Goal: Communication & Community: Answer question/provide support

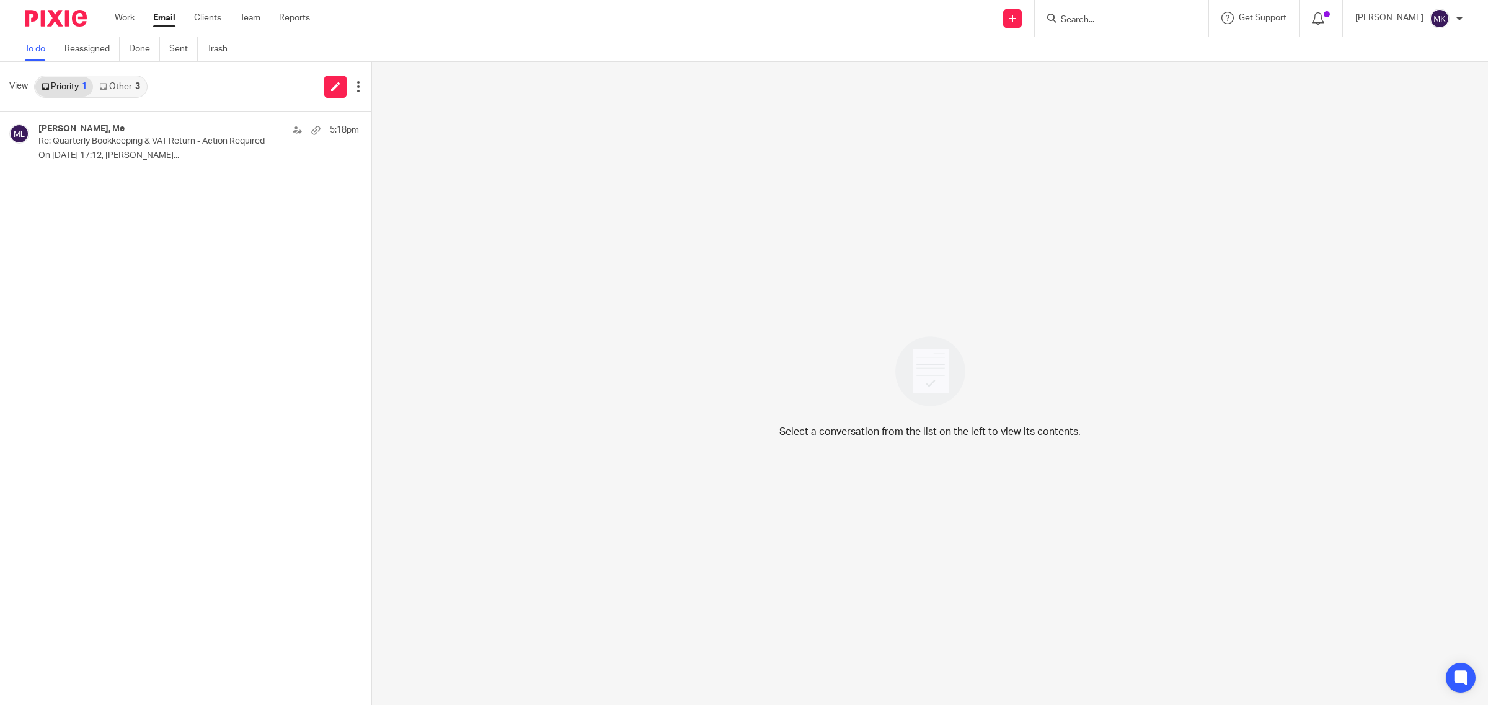
click at [128, 88] on link "Other 3" at bounding box center [119, 87] width 53 height 20
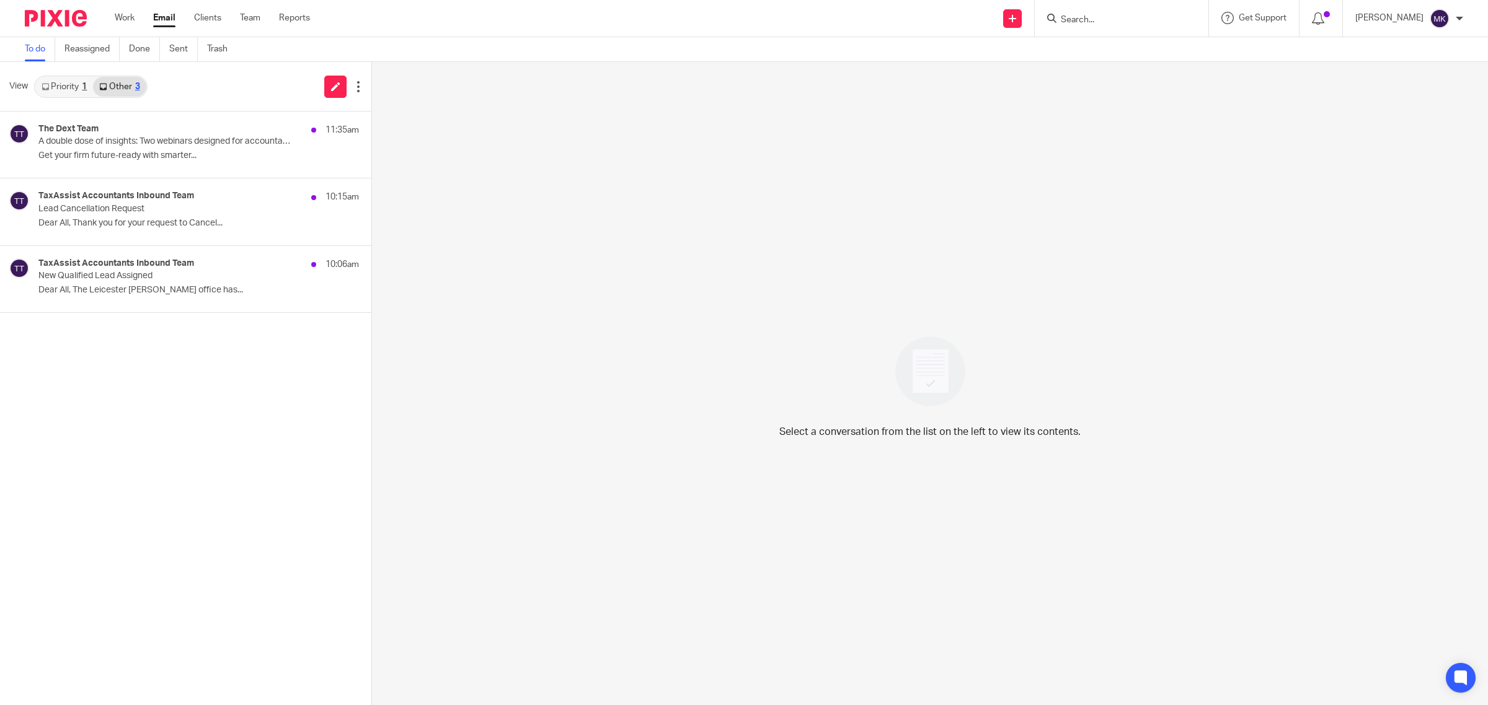
click at [60, 77] on link "Priority 1" at bounding box center [64, 87] width 58 height 20
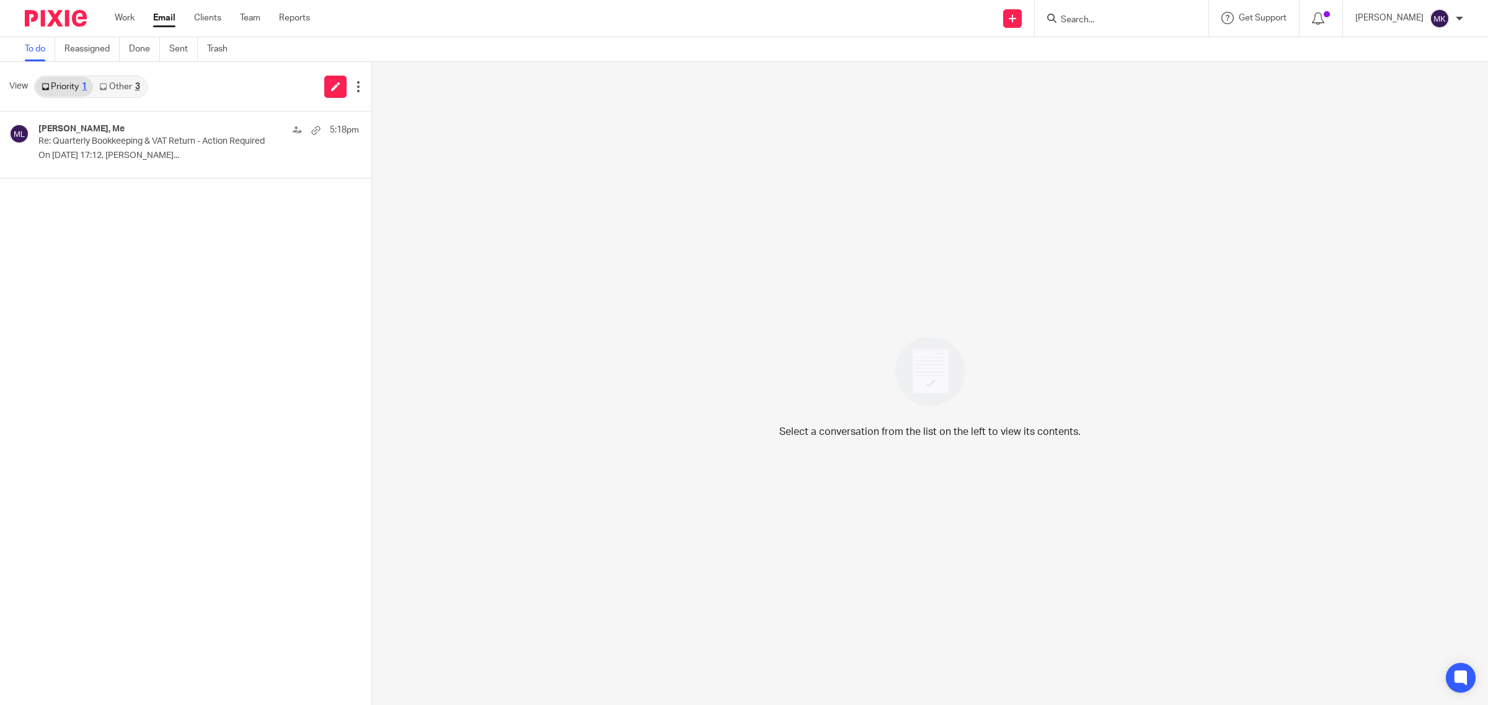
click at [113, 179] on div "[PERSON_NAME], Me 5:18pm Re: Quarterly Bookkeeping & VAT Return - Action Requir…" at bounding box center [185, 409] width 371 height 594
click at [121, 158] on p "On [DATE] 17:12, [PERSON_NAME]..." at bounding box center [179, 156] width 283 height 11
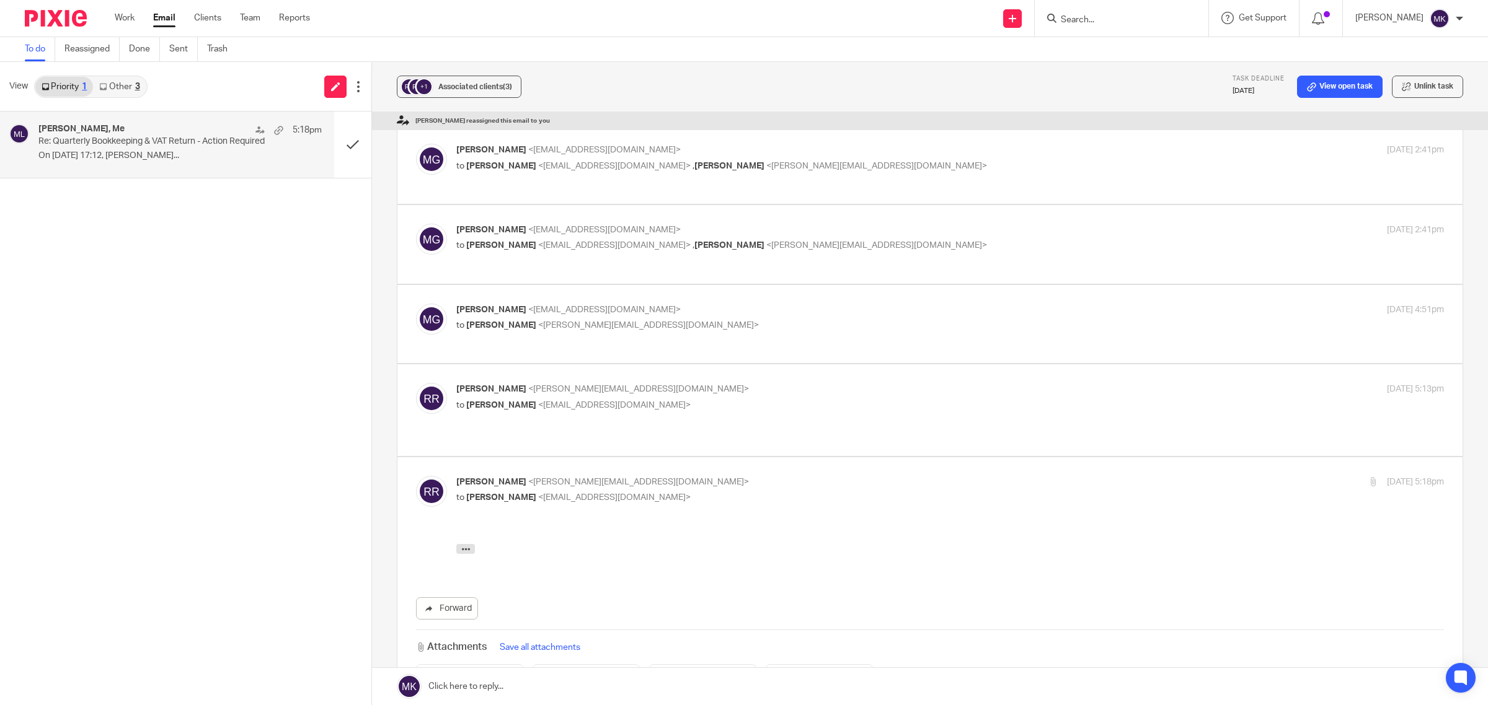
scroll to position [349, 0]
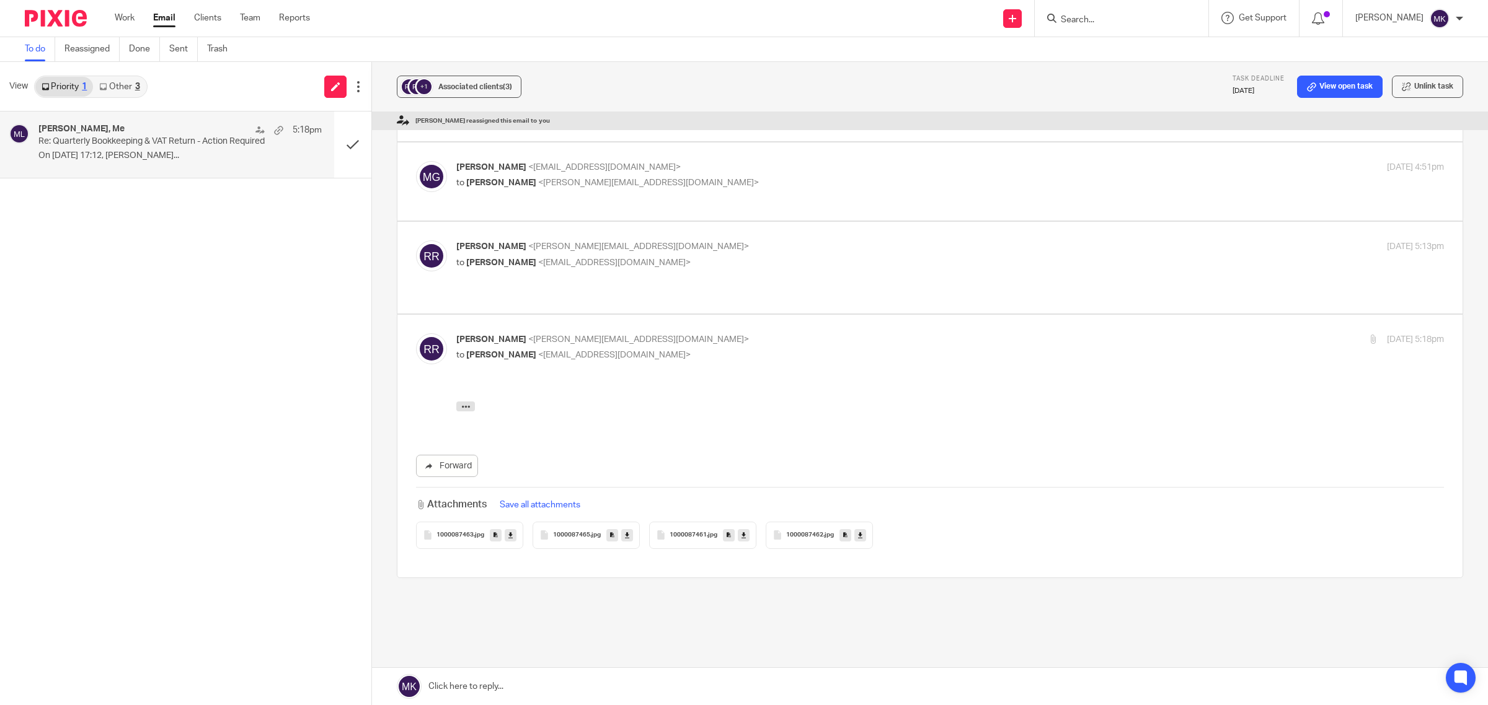
click at [852, 257] on p "to [PERSON_NAME] <[EMAIL_ADDRESS][DOMAIN_NAME]>" at bounding box center [785, 263] width 658 height 13
checkbox input "true"
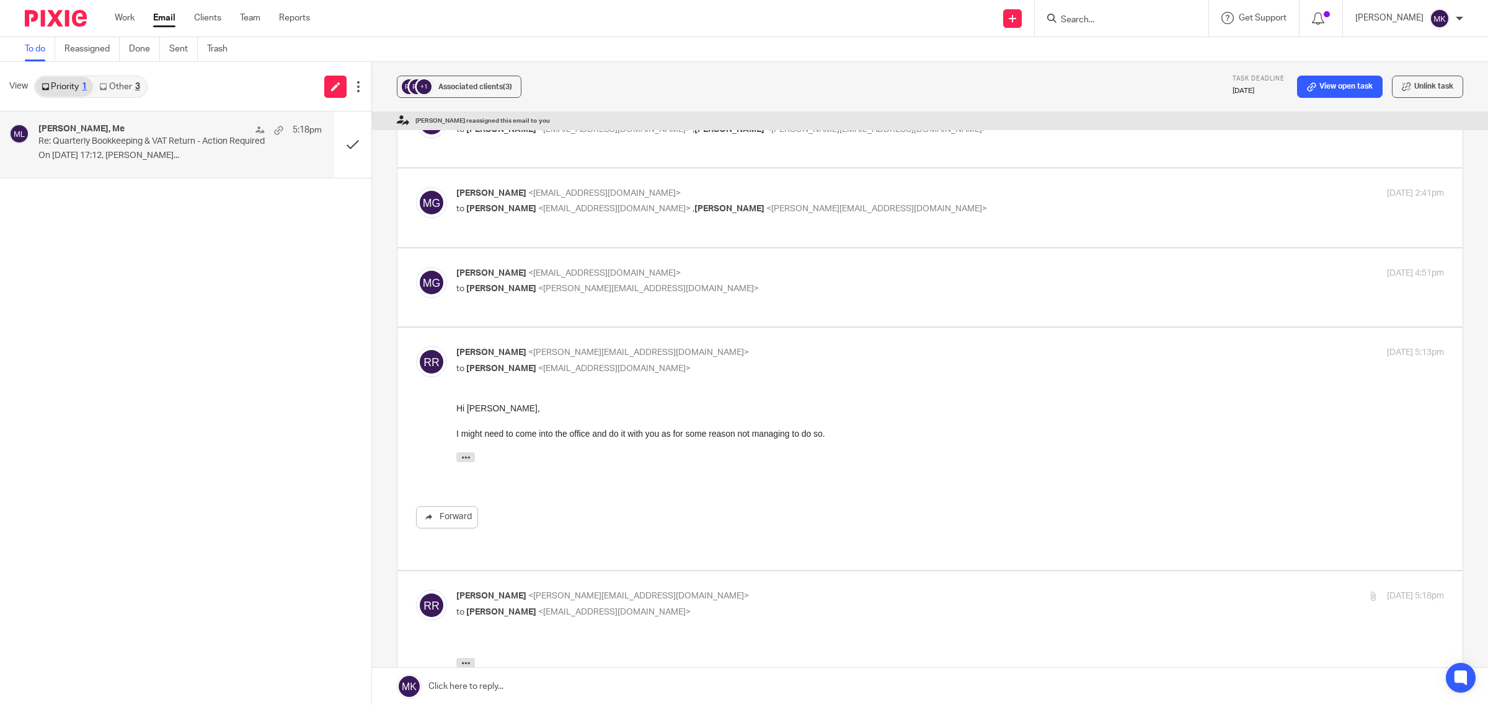
scroll to position [194, 0]
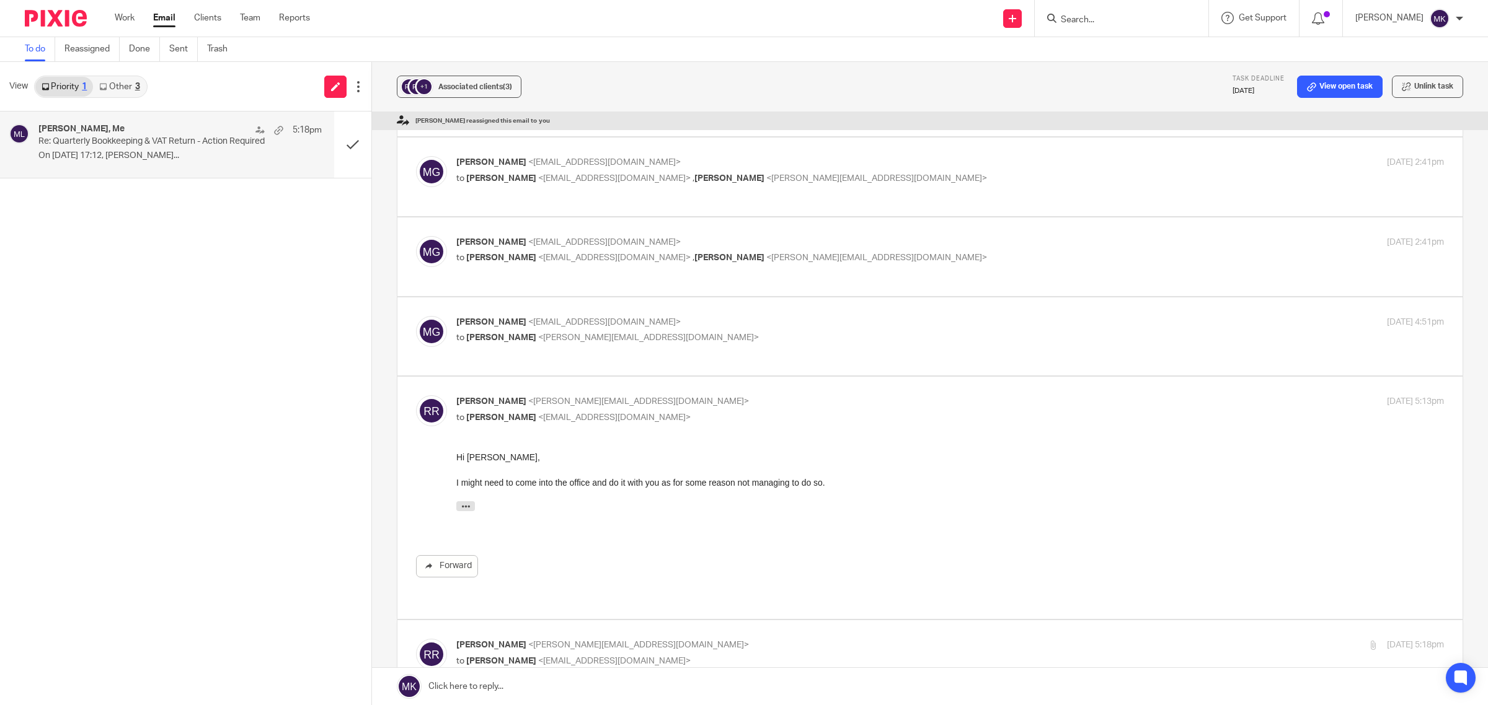
click at [816, 298] on label at bounding box center [929, 337] width 1065 height 79
click at [416, 316] on input "checkbox" at bounding box center [415, 316] width 1 height 1
checkbox input "true"
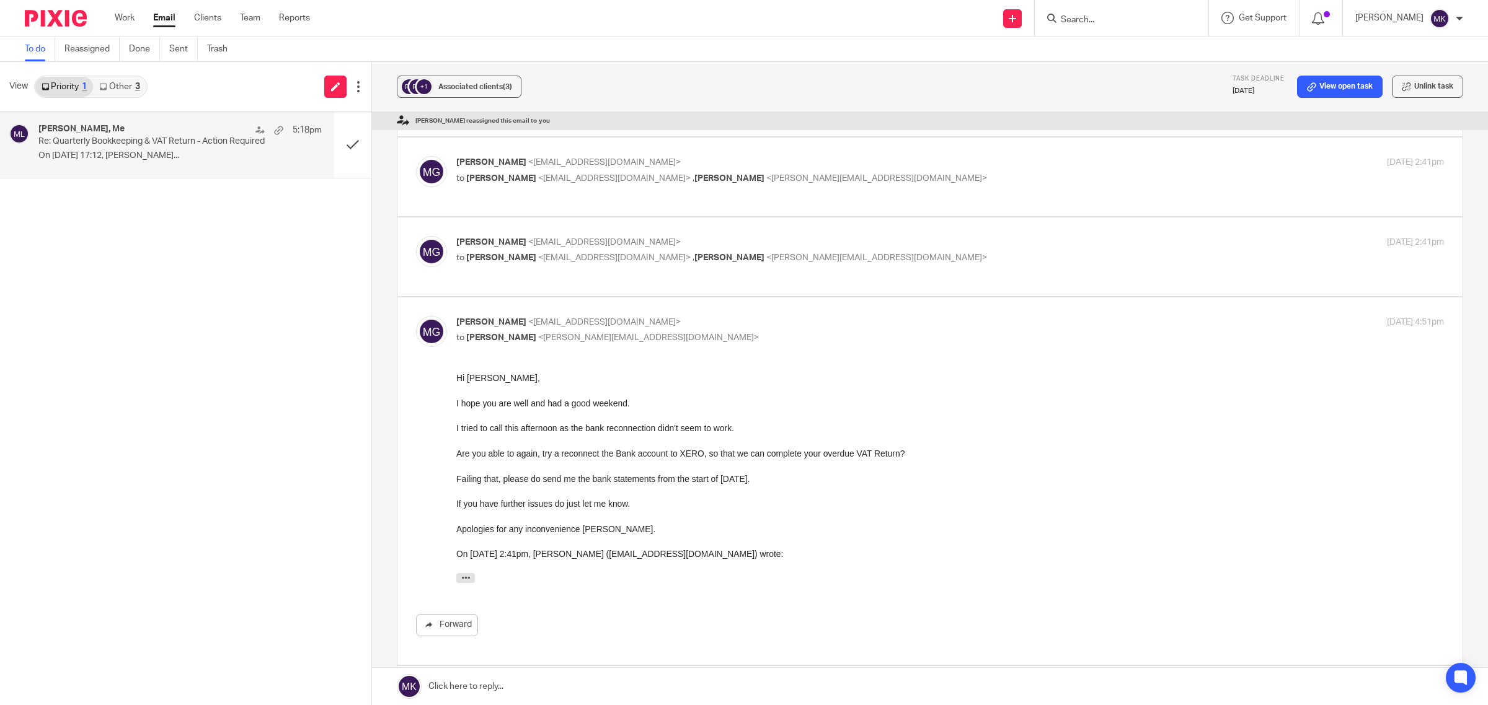
scroll to position [0, 0]
click at [885, 236] on p "[PERSON_NAME] <[EMAIL_ADDRESS][DOMAIN_NAME]>" at bounding box center [785, 242] width 658 height 13
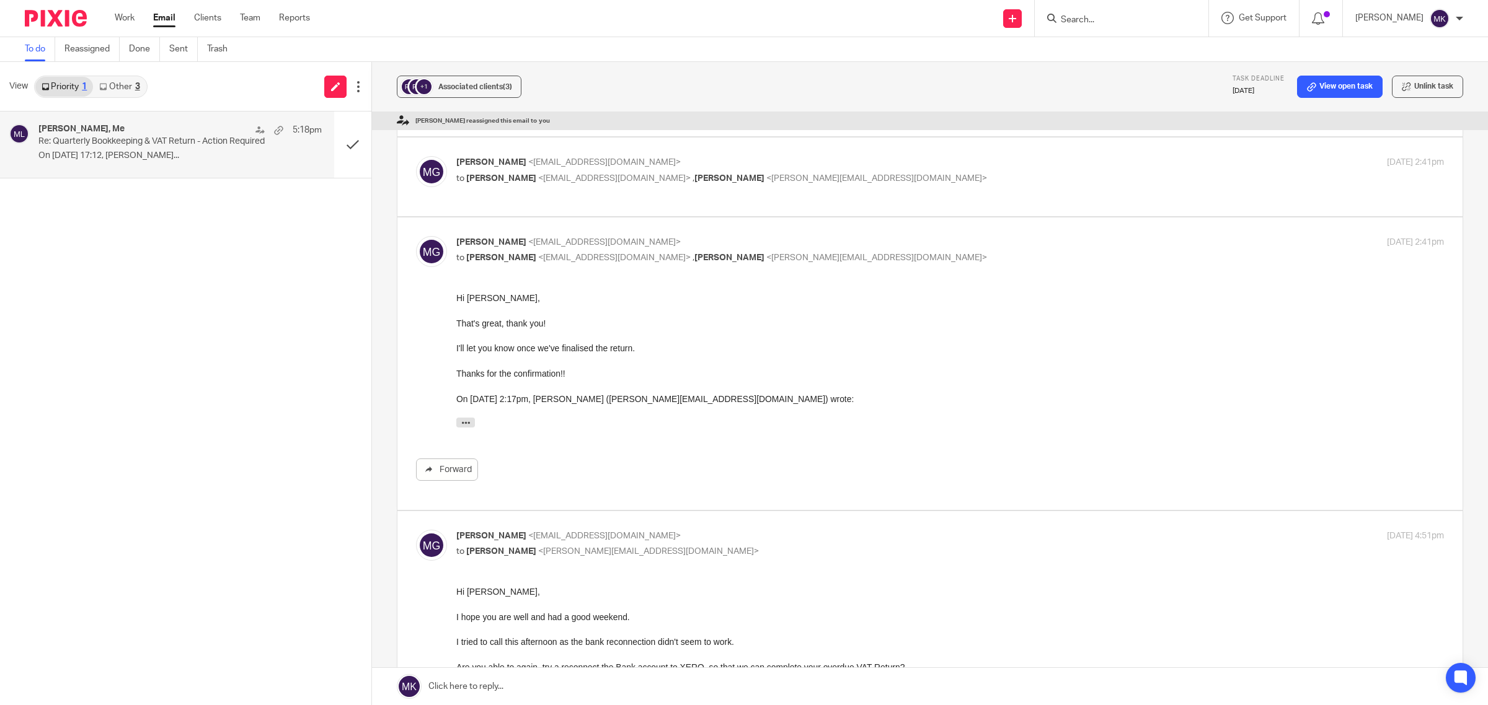
click at [885, 236] on p "[PERSON_NAME] <[EMAIL_ADDRESS][DOMAIN_NAME]>" at bounding box center [785, 242] width 658 height 13
checkbox input "false"
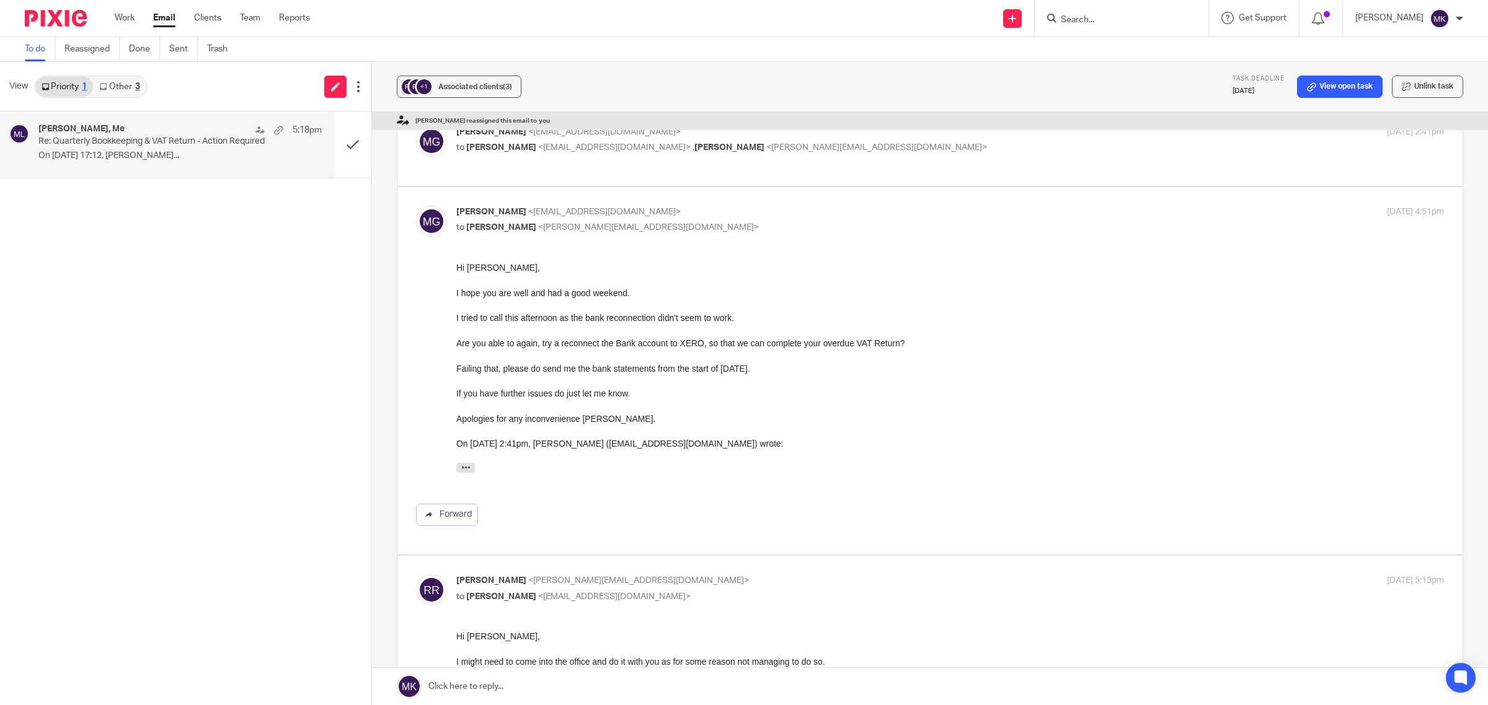
scroll to position [349, 0]
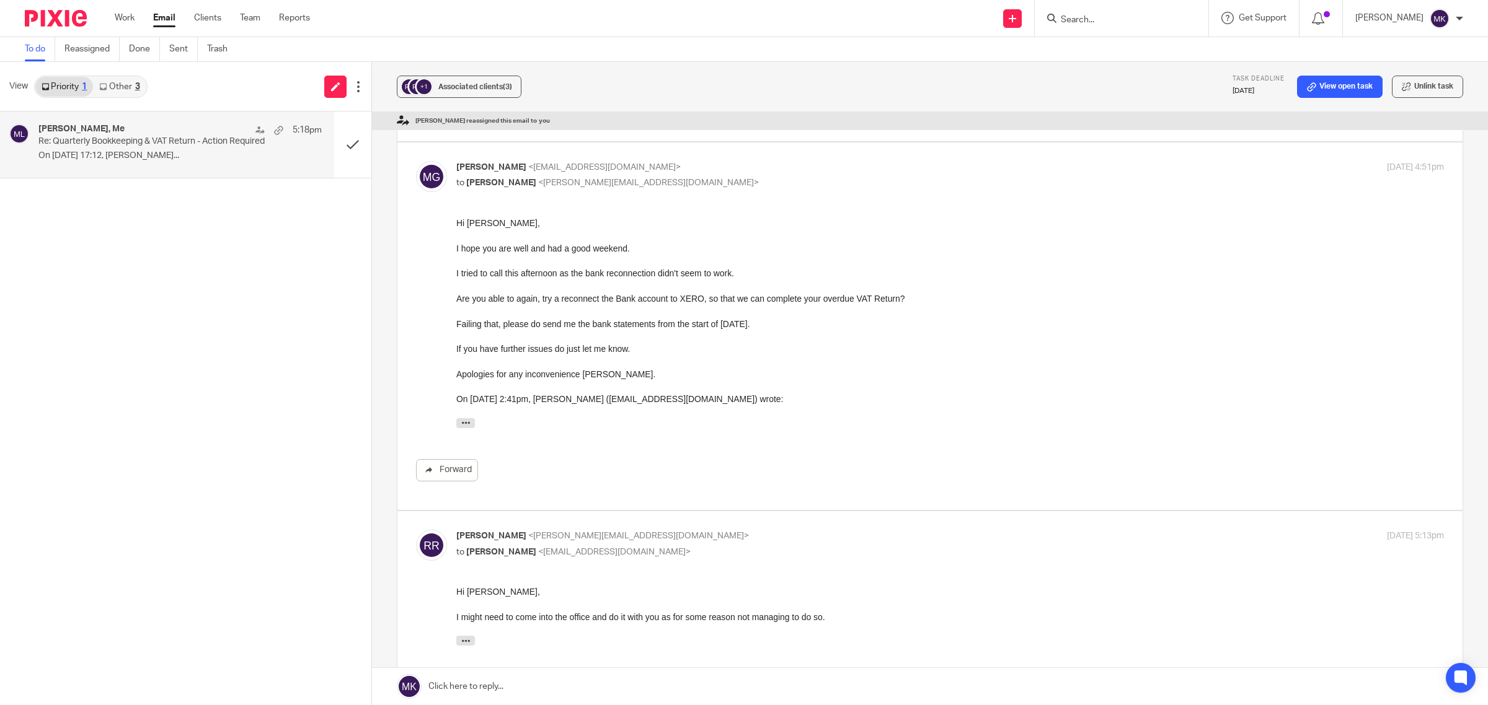
click at [839, 190] on div "[PERSON_NAME] <[EMAIL_ADDRESS][DOMAIN_NAME]> to [PERSON_NAME] <[PERSON_NAME][EM…" at bounding box center [930, 326] width 1028 height 331
click at [842, 161] on p "[PERSON_NAME] <[EMAIL_ADDRESS][DOMAIN_NAME]>" at bounding box center [785, 167] width 658 height 13
checkbox input "false"
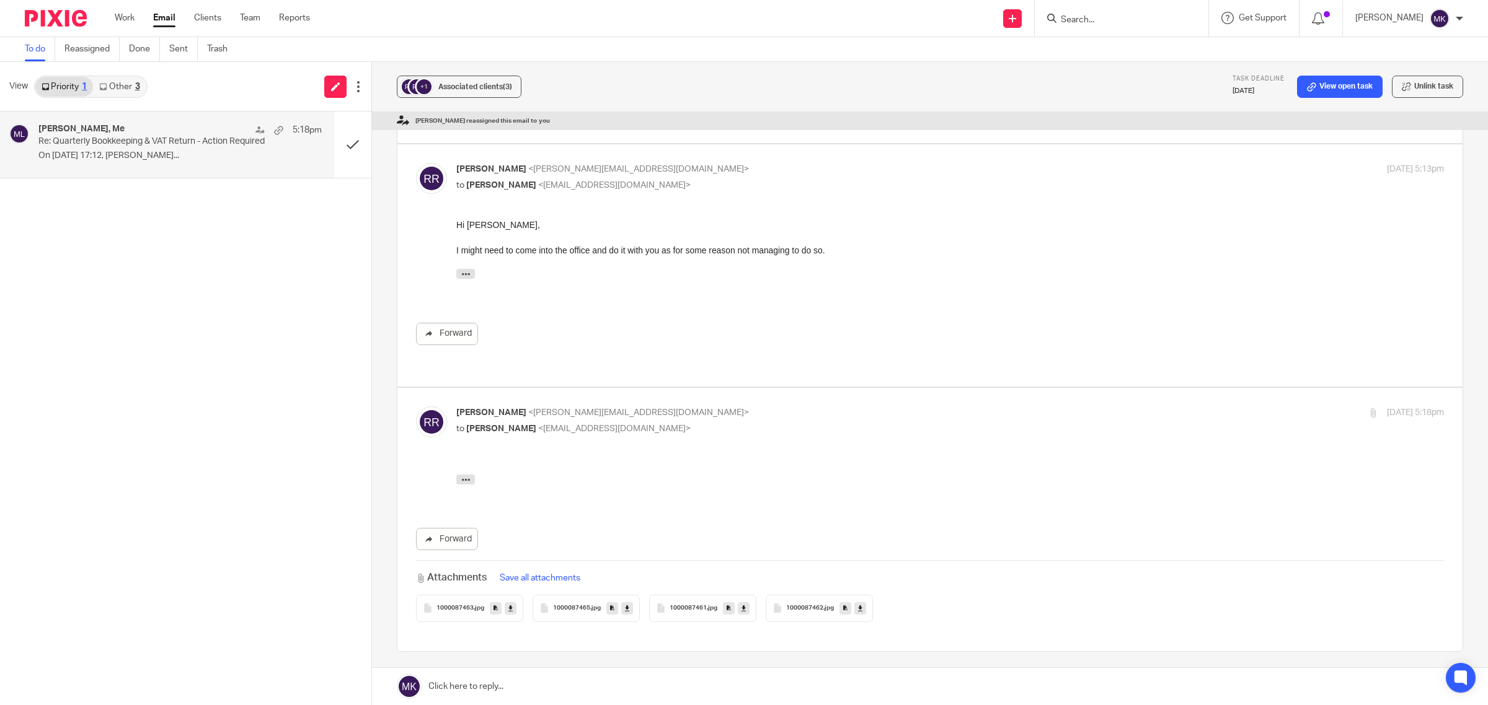
scroll to position [500, 0]
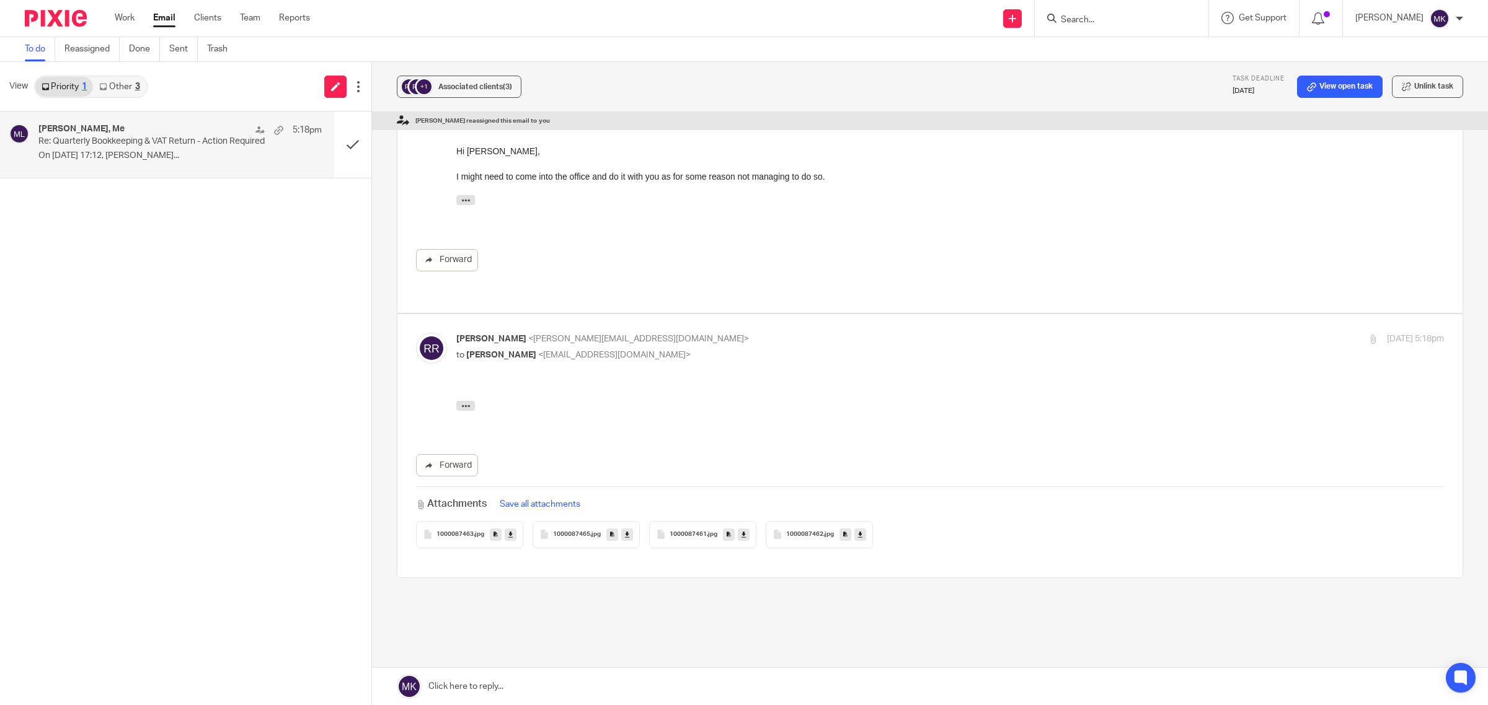
click at [531, 687] on link at bounding box center [930, 686] width 1116 height 37
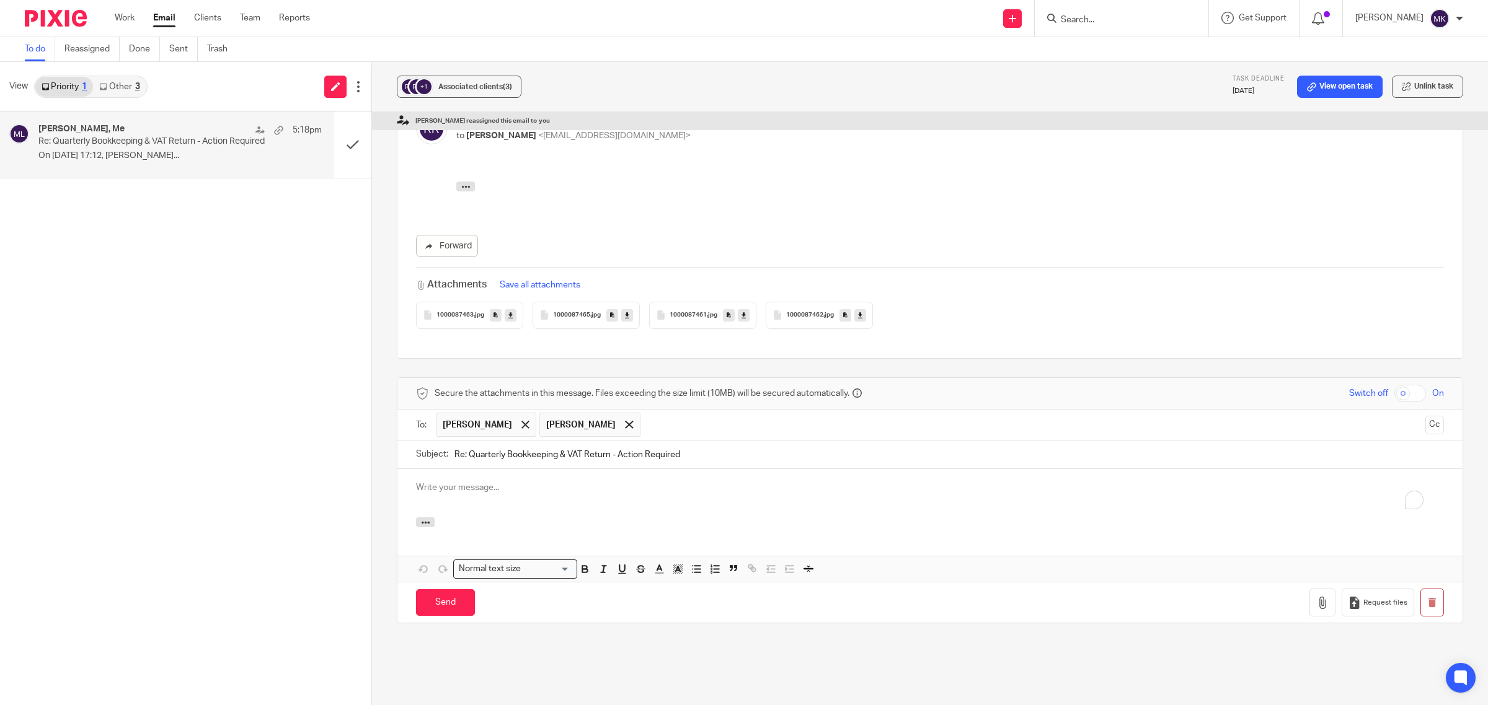
scroll to position [0, 0]
click at [485, 469] on div "To enrich screen reader interactions, please activate Accessibility in Grammarl…" at bounding box center [929, 493] width 1065 height 48
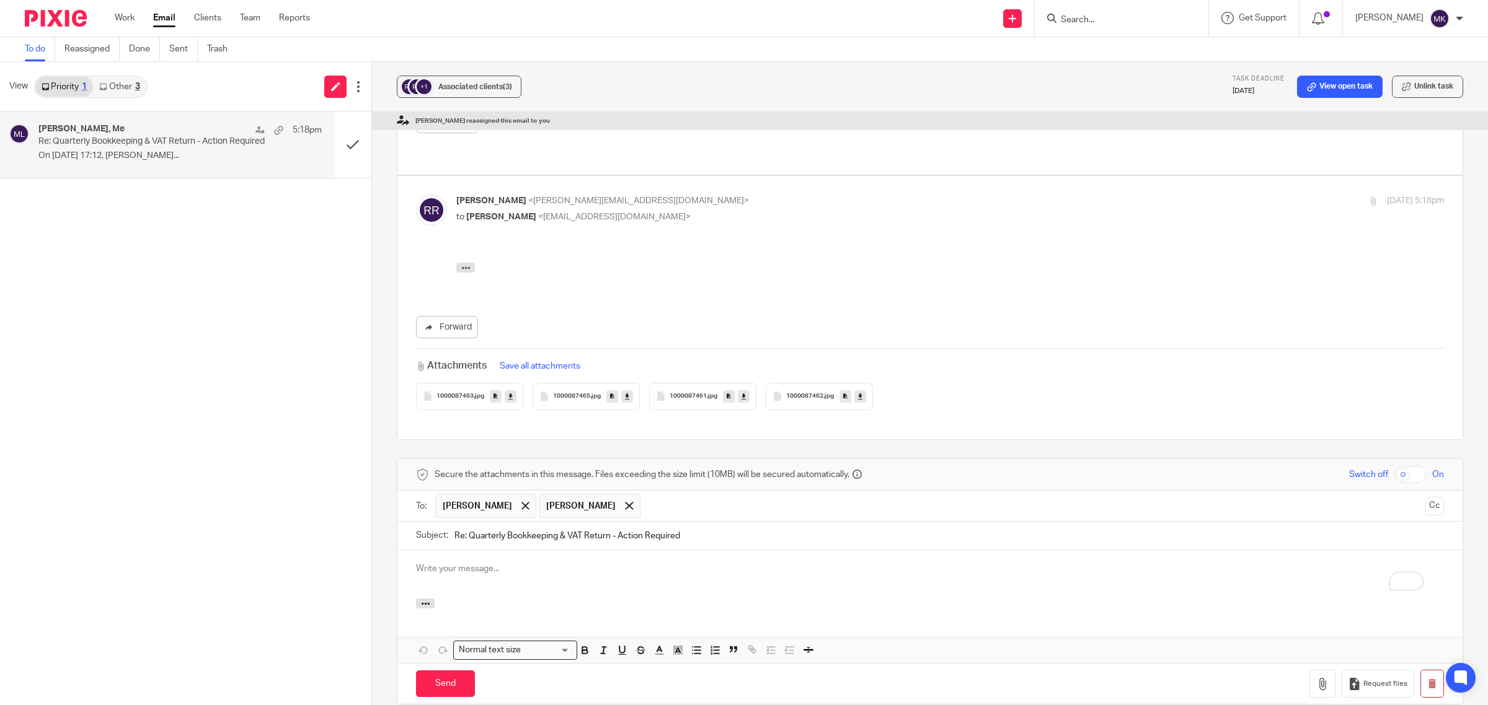
scroll to position [720, 0]
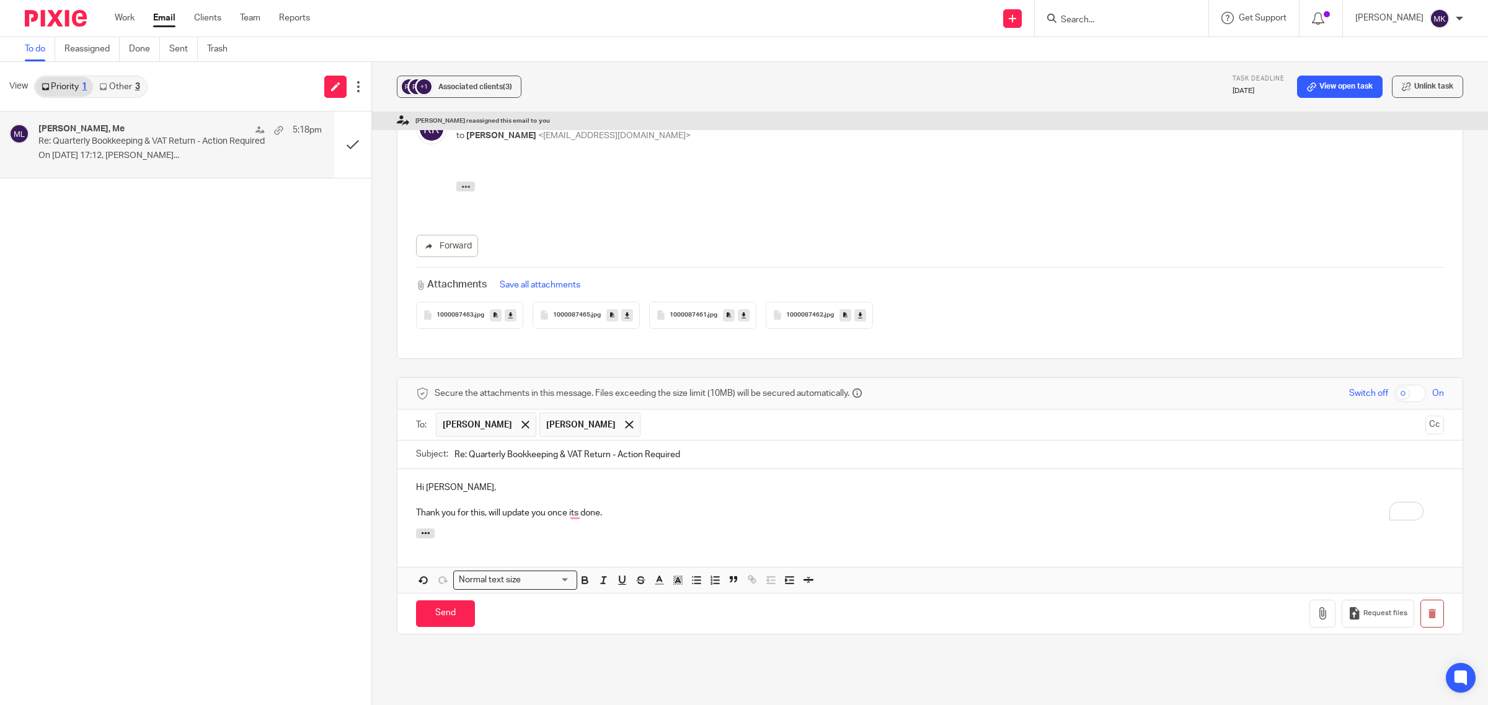
click at [572, 488] on div "Hi [PERSON_NAME], Thank you for this, will update you once its done." at bounding box center [929, 499] width 1065 height 60
click at [573, 507] on p "Thank you for this, will update you once its done." at bounding box center [930, 513] width 1028 height 12
click at [621, 507] on p "Thank you for this, will update you once it's done." at bounding box center [930, 513] width 1028 height 12
click at [466, 601] on input "Send" at bounding box center [445, 614] width 59 height 27
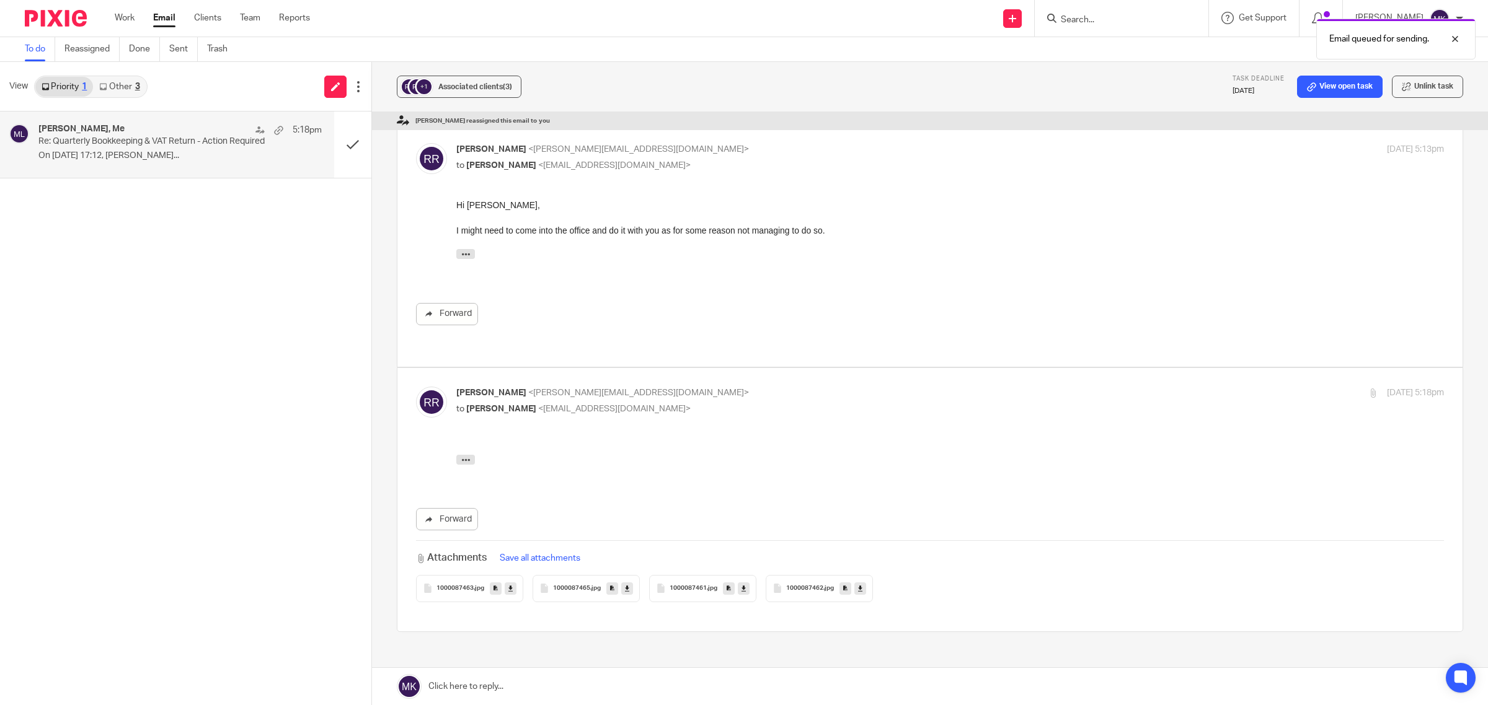
scroll to position [423, 0]
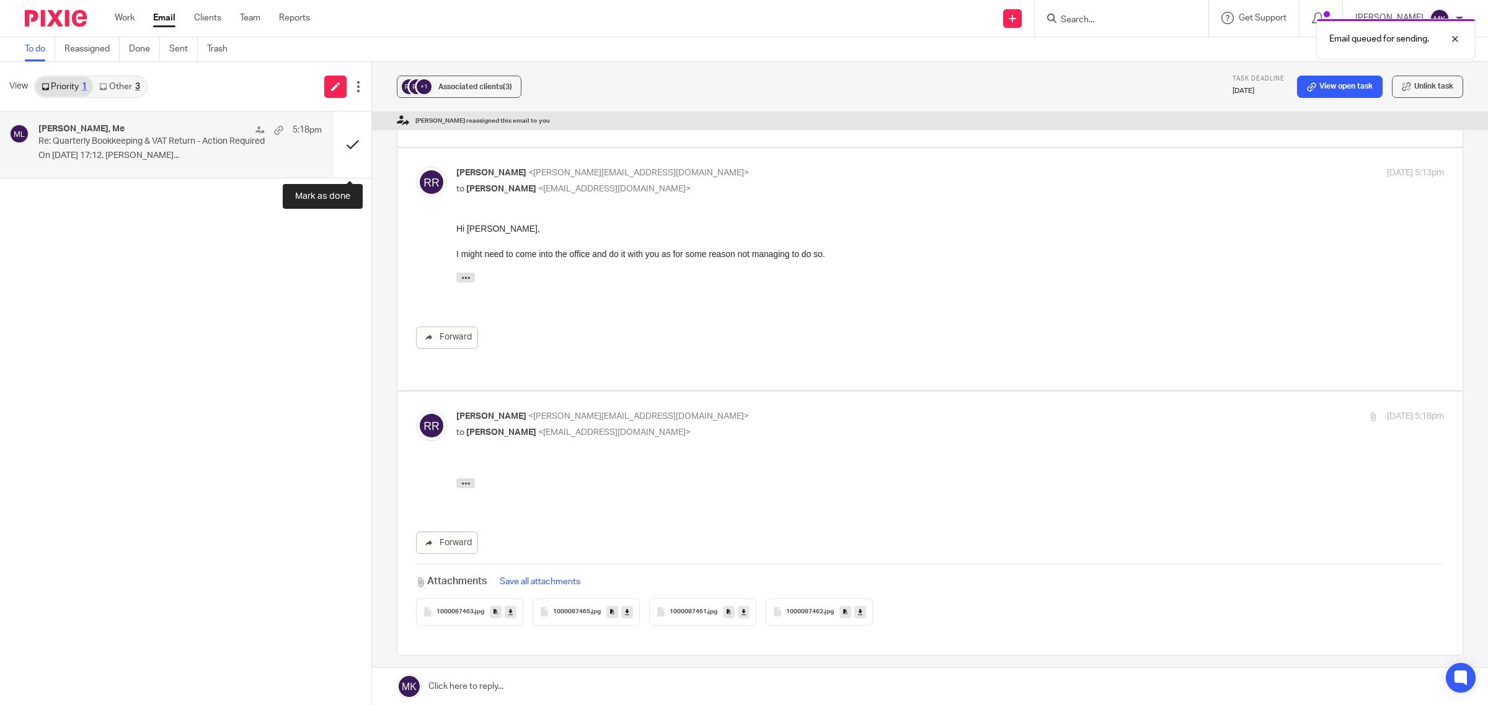
click at [357, 143] on button at bounding box center [352, 145] width 37 height 66
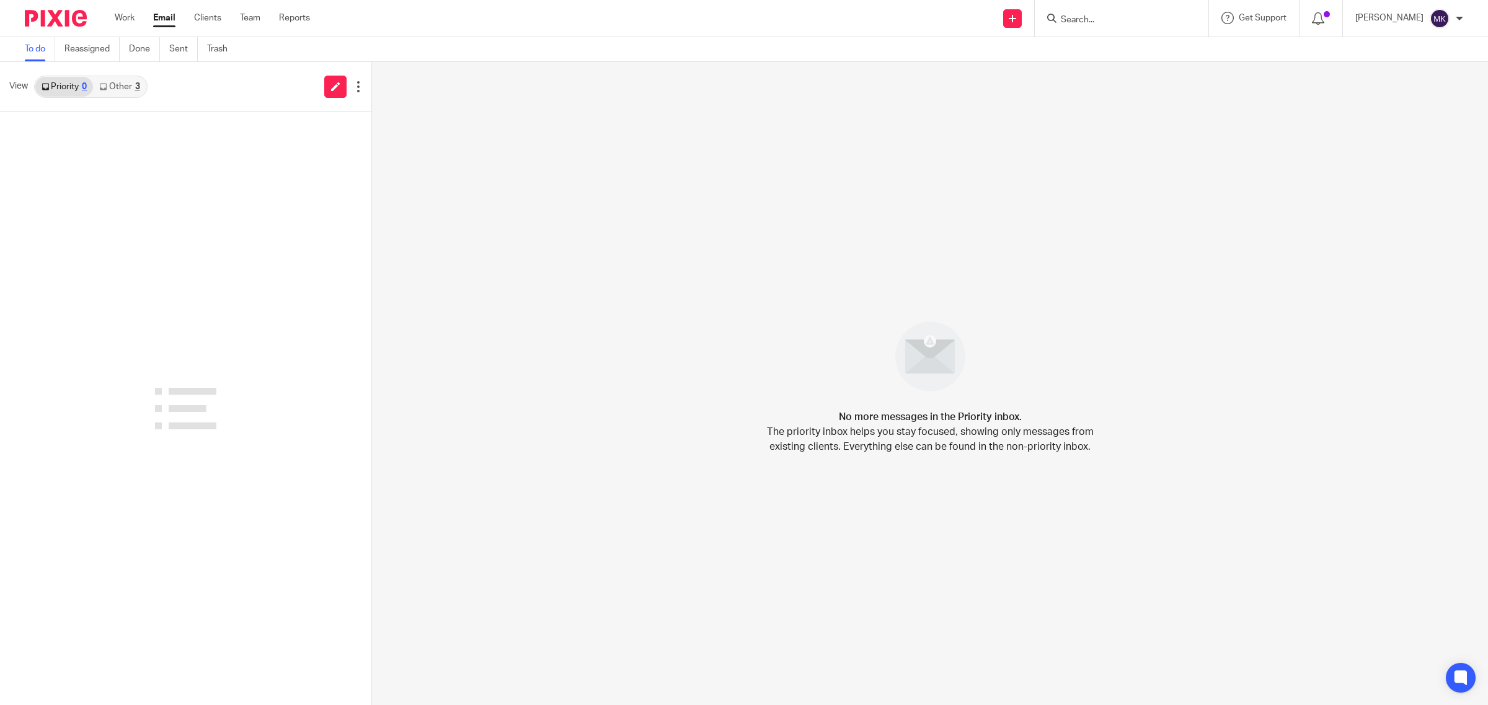
click at [110, 86] on link "Other 3" at bounding box center [119, 87] width 53 height 20
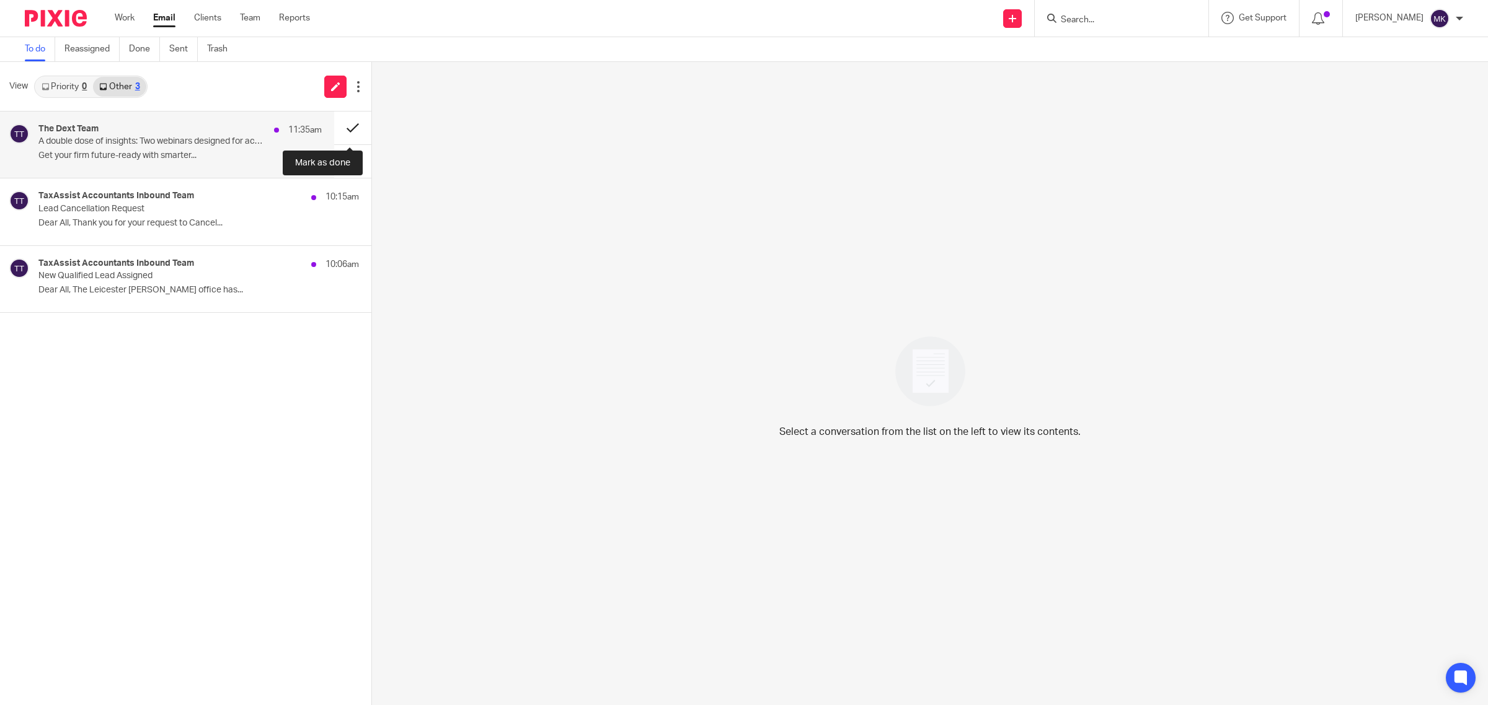
click at [348, 138] on button at bounding box center [352, 128] width 37 height 33
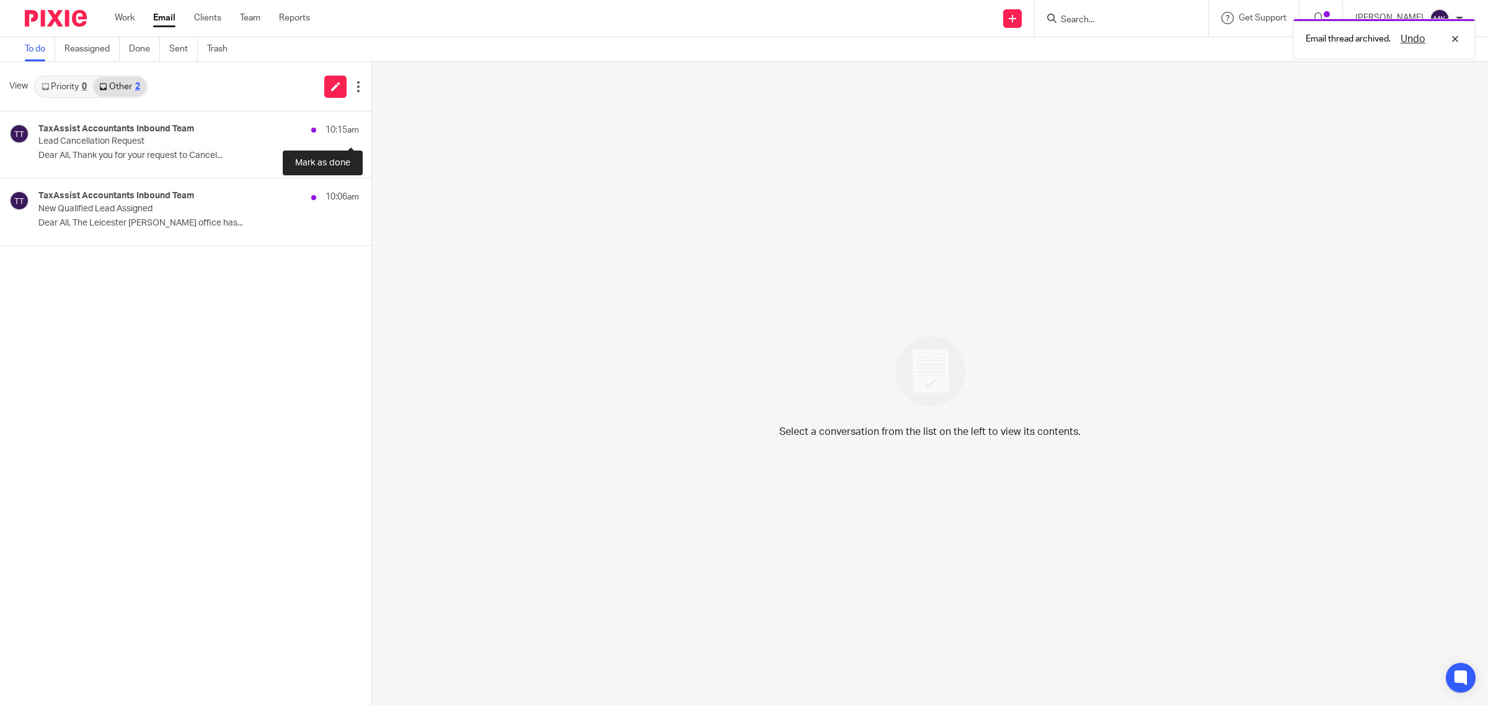
click at [371, 138] on button at bounding box center [376, 128] width 10 height 33
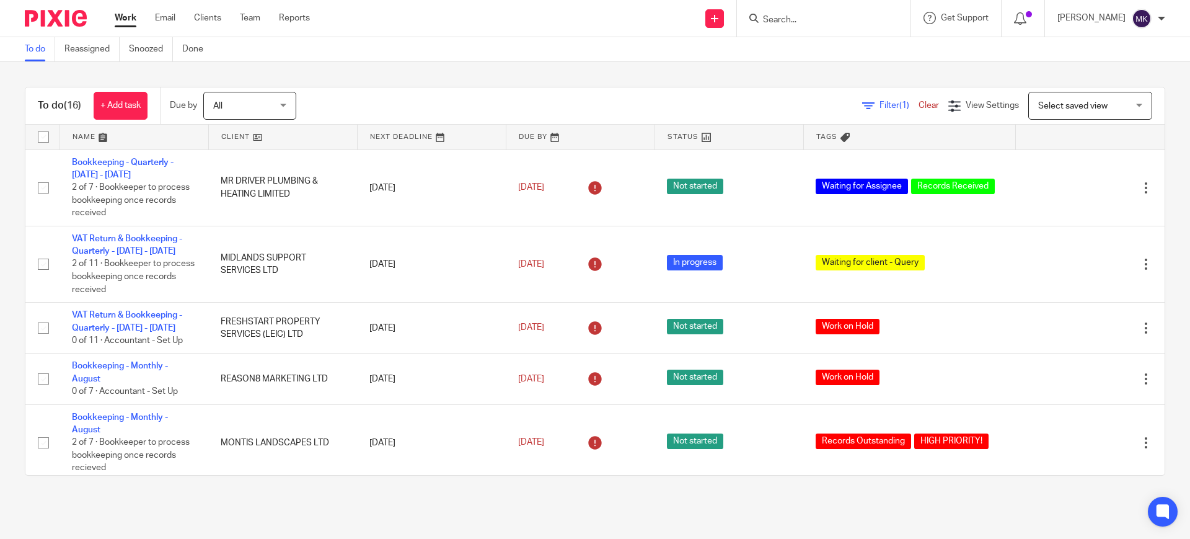
scroll to position [909, 0]
